Goal: Task Accomplishment & Management: Manage account settings

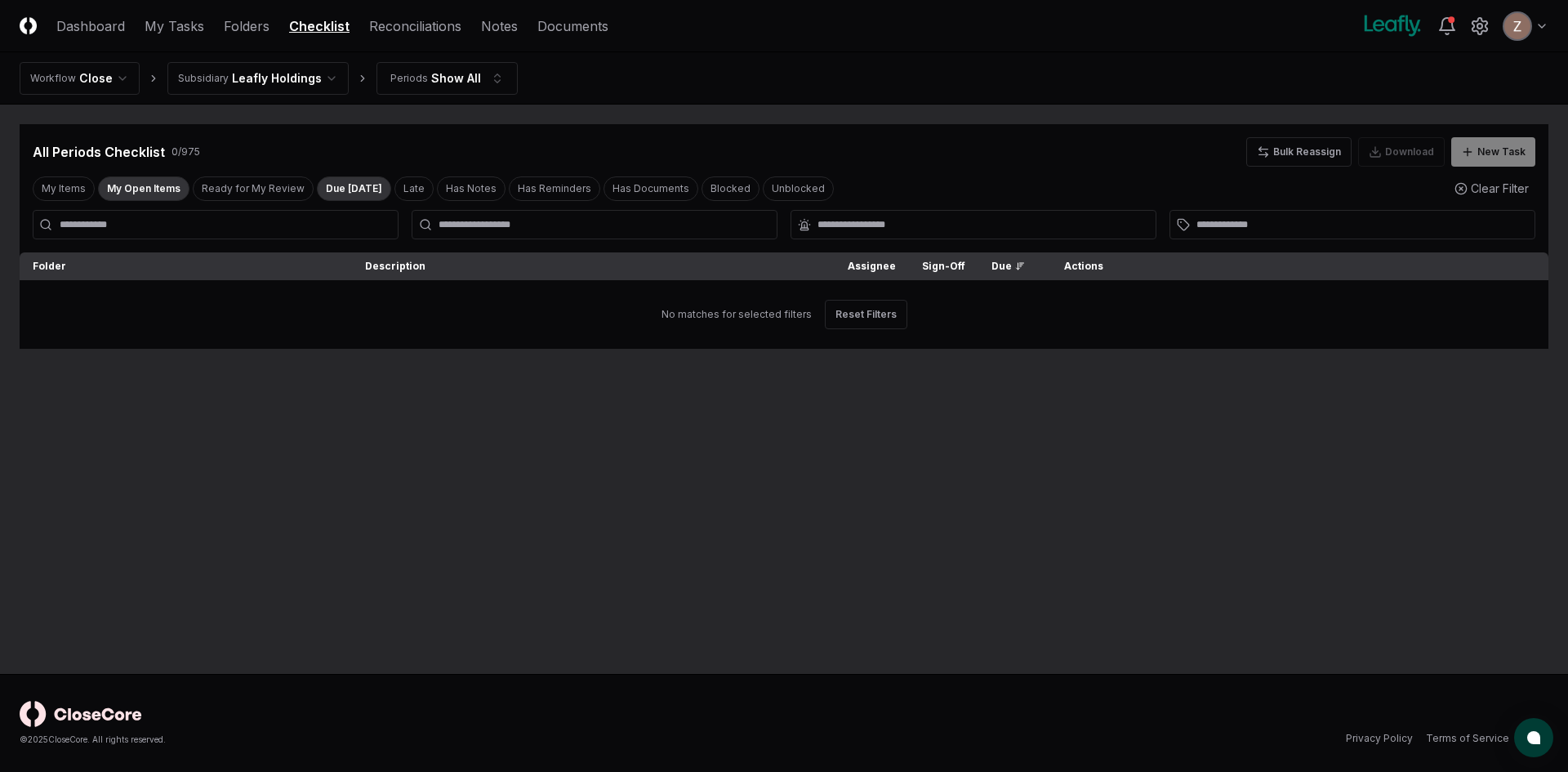
click at [329, 190] on button "Due [DATE]" at bounding box center [354, 188] width 75 height 24
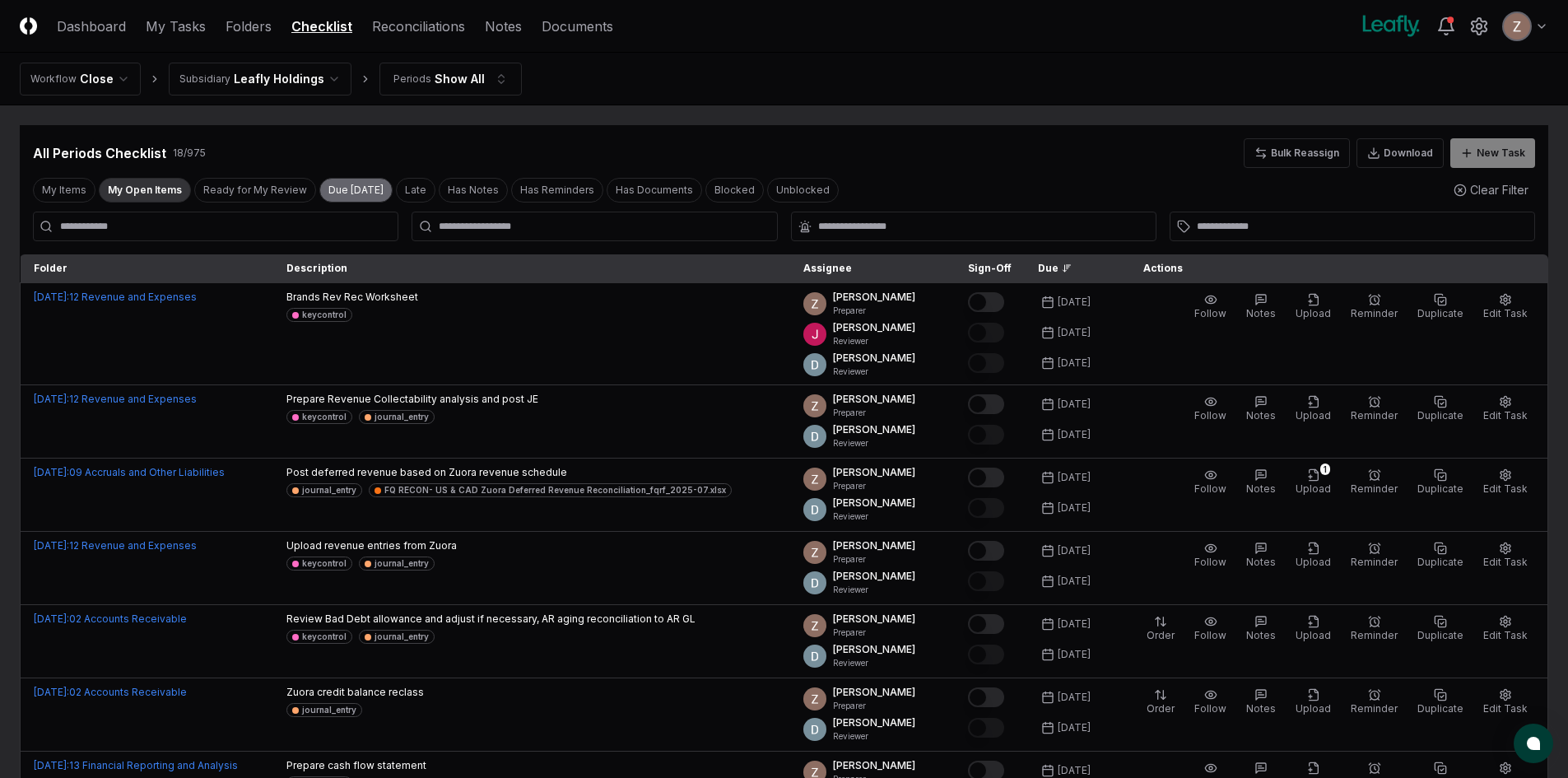
click at [349, 194] on button "Due [DATE]" at bounding box center [356, 190] width 73 height 24
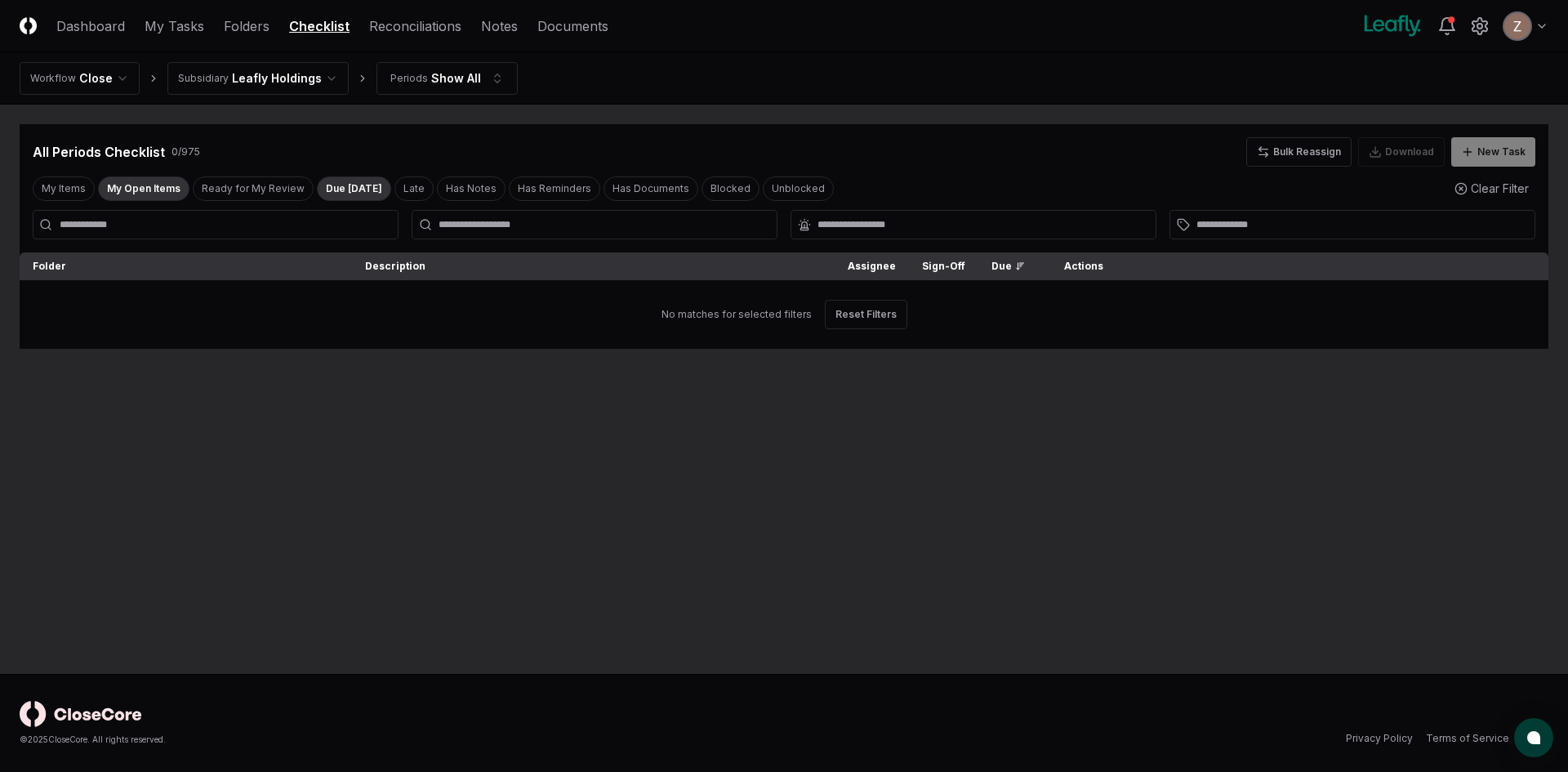
click at [352, 185] on button "Due [DATE]" at bounding box center [354, 188] width 75 height 24
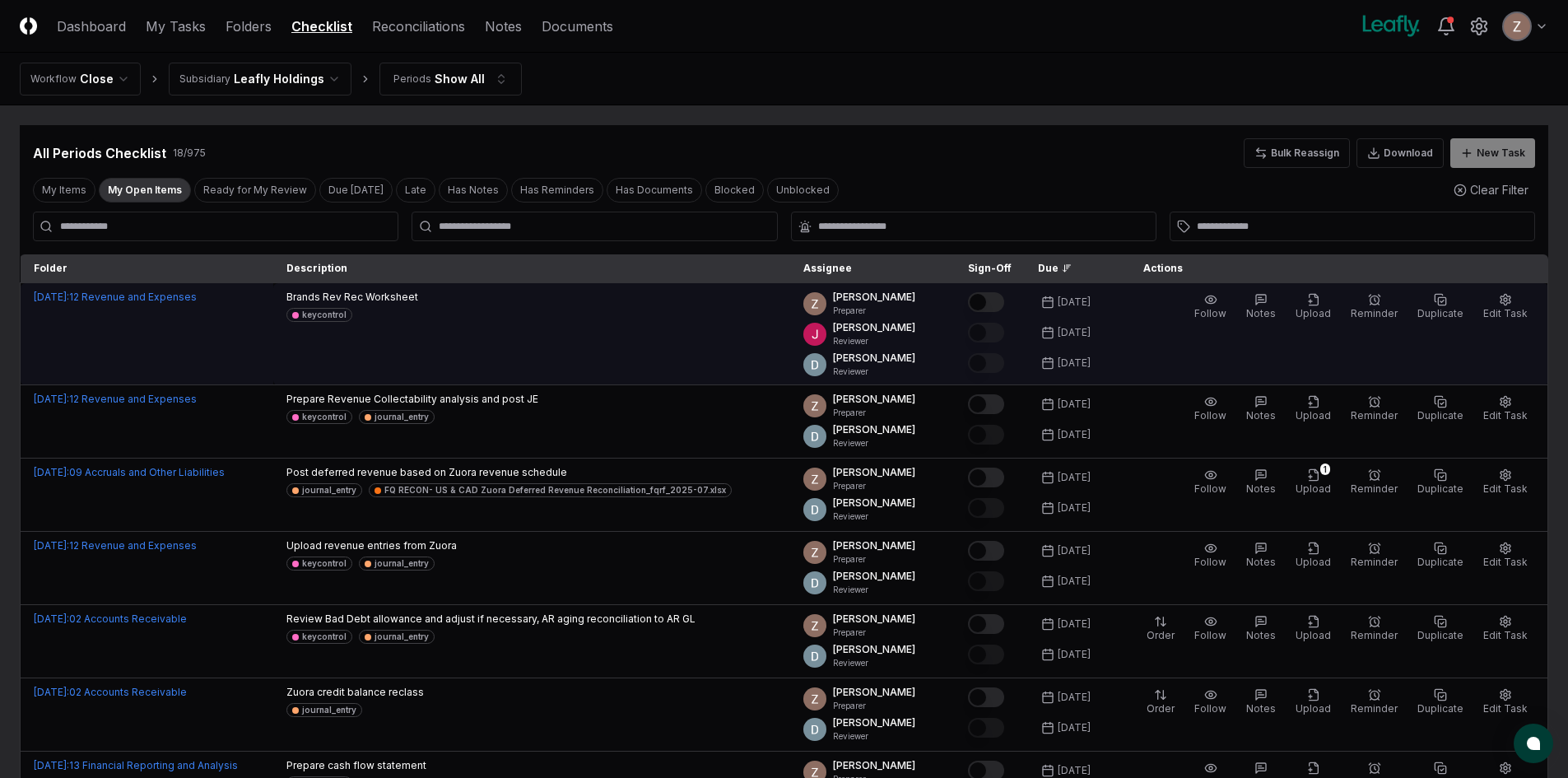
click at [1000, 300] on button "Mark complete" at bounding box center [985, 301] width 36 height 19
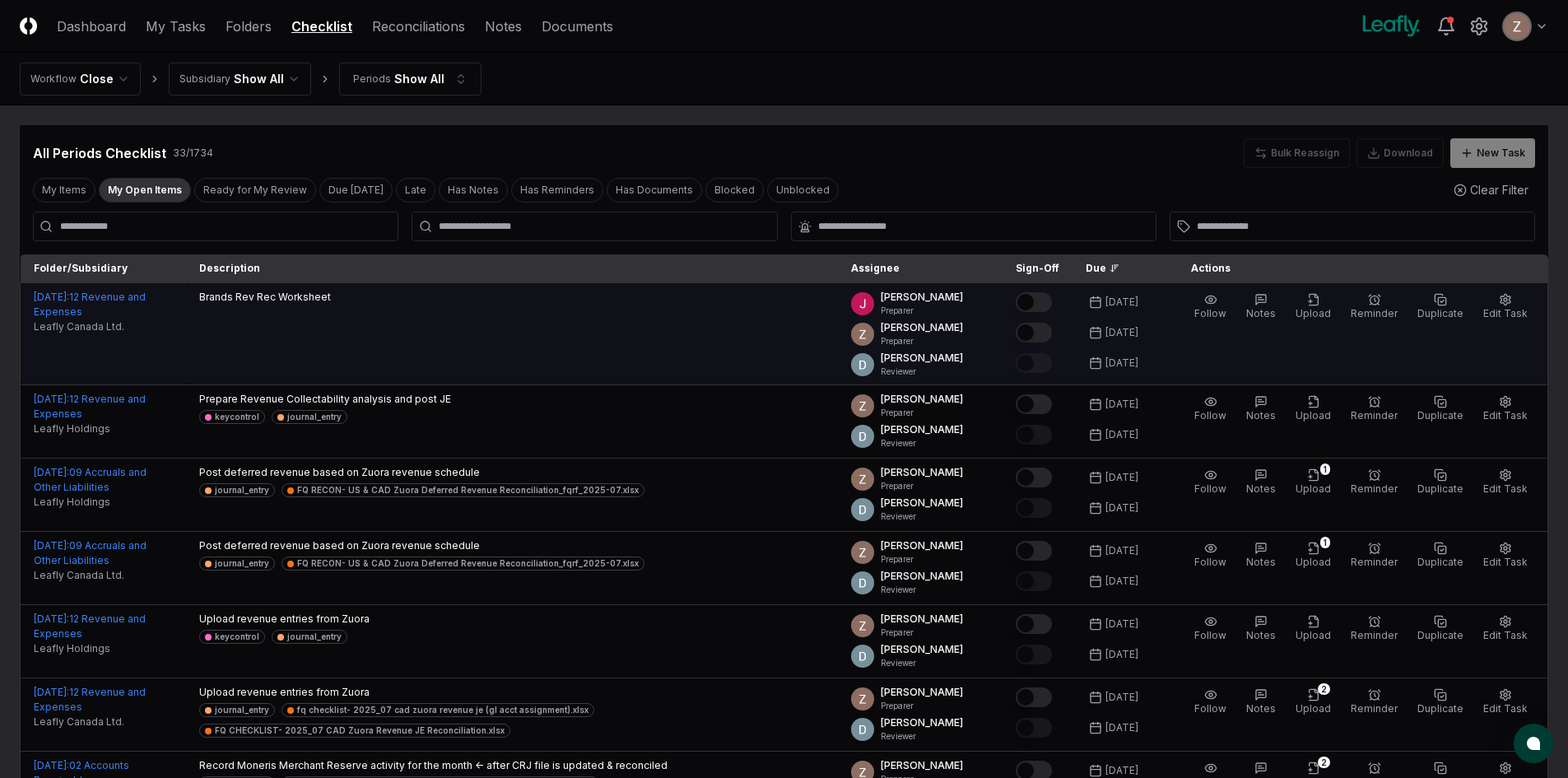
click at [1052, 337] on button "Mark complete" at bounding box center [1033, 332] width 36 height 19
